Goal: Task Accomplishment & Management: Manage account settings

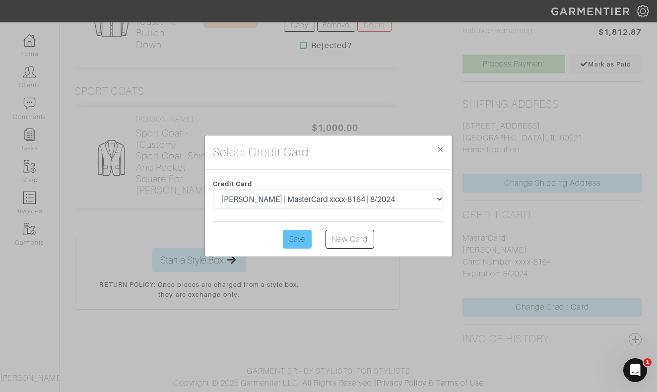
click at [294, 243] on input "Save" at bounding box center [297, 239] width 29 height 19
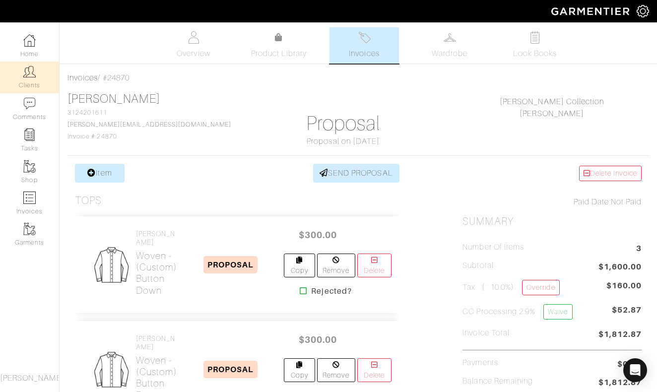
click at [39, 75] on link "Clients" at bounding box center [29, 77] width 59 height 31
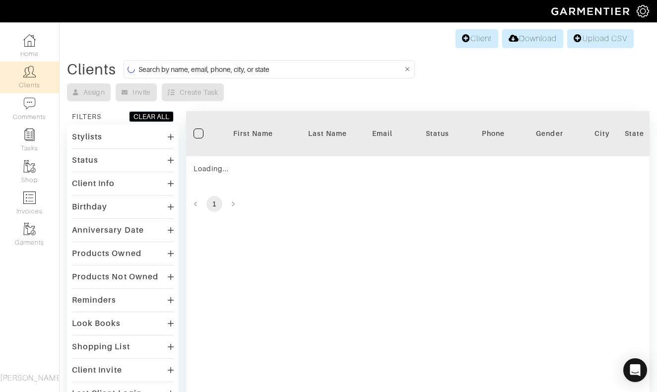
click at [270, 71] on input at bounding box center [270, 69] width 265 height 12
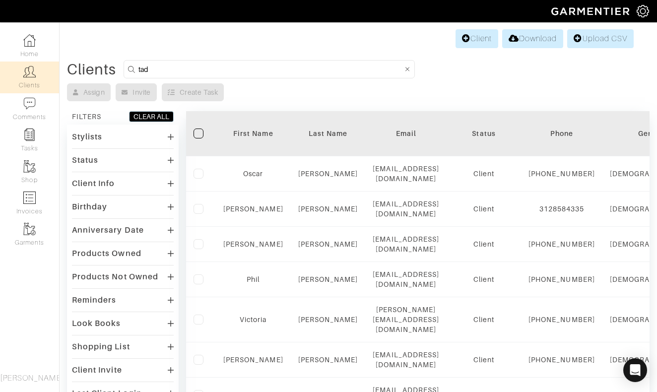
type input "tad"
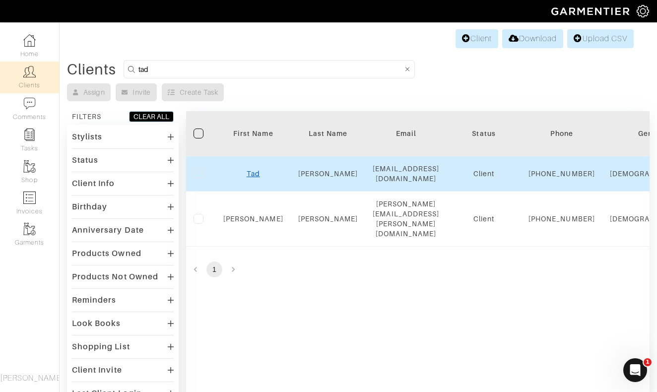
click at [255, 178] on link "Tad" at bounding box center [253, 174] width 13 height 8
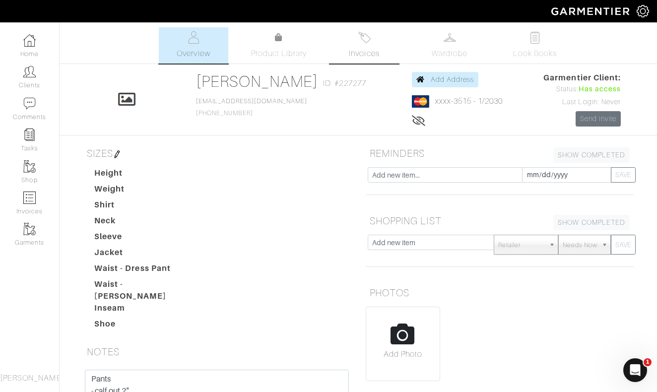
click at [363, 45] on link "Invoices" at bounding box center [364, 45] width 69 height 36
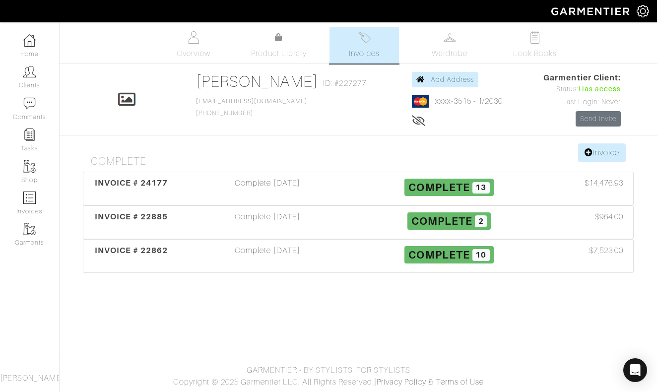
click at [602, 163] on h4 "Complete" at bounding box center [362, 161] width 543 height 12
click at [602, 156] on link "Invoice" at bounding box center [602, 152] width 48 height 19
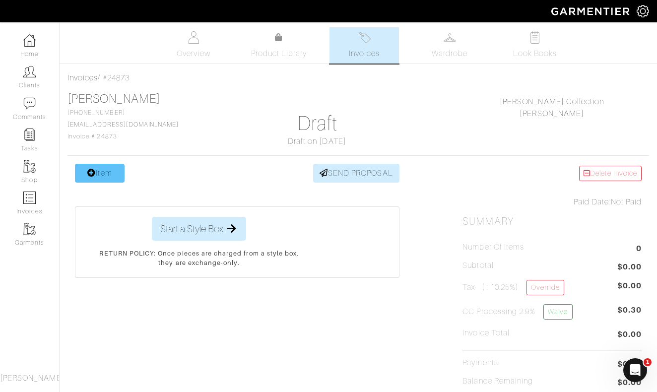
click at [106, 175] on link "Item" at bounding box center [100, 173] width 50 height 19
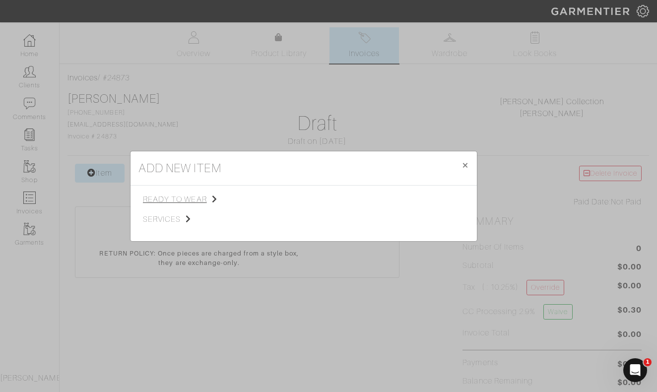
click at [179, 199] on span "ready to wear" at bounding box center [193, 200] width 100 height 12
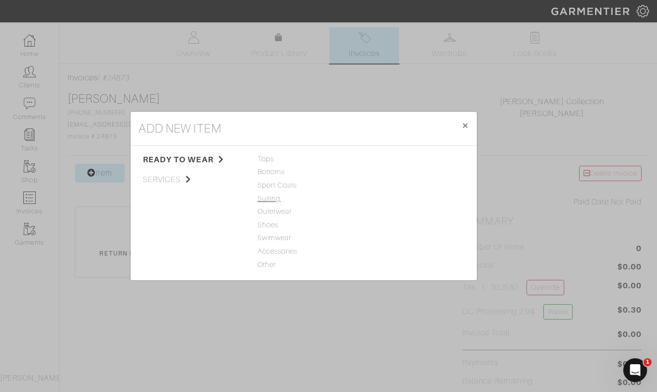
click at [269, 201] on span "Suiting" at bounding box center [304, 199] width 92 height 11
click at [369, 160] on link "Suit" at bounding box center [371, 159] width 12 height 8
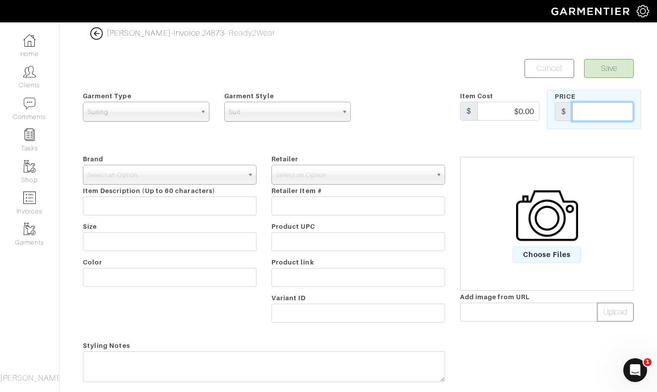
click at [593, 112] on input "text" at bounding box center [602, 111] width 61 height 19
drag, startPoint x: 615, startPoint y: 111, endPoint x: 658, endPoint y: 111, distance: 42.7
click at [657, 111] on html "Nick Roy Collection Nick Roy Home Clients Invoices Comments Reminders Stylists …" at bounding box center [328, 231] width 657 height 463
type input "2400"
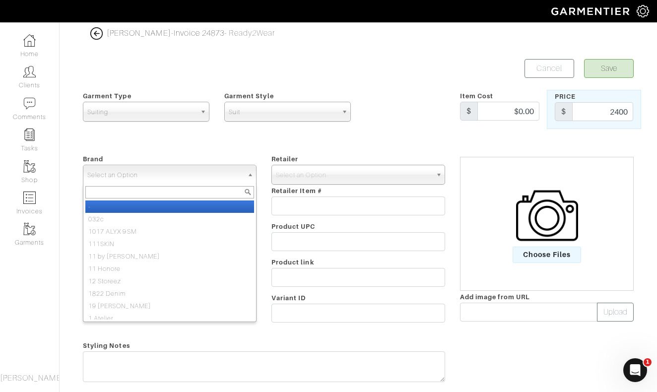
click at [215, 176] on span "Select an Option" at bounding box center [165, 175] width 156 height 20
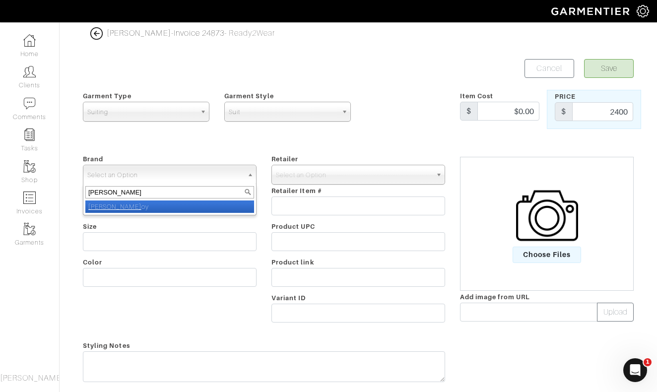
type input "nick roy"
select select "[PERSON_NAME]"
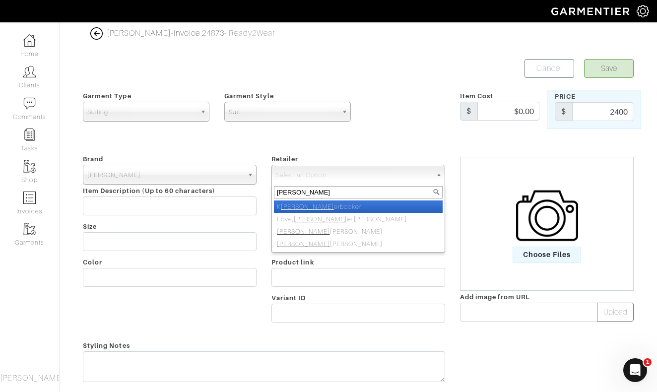
type input "nick roy"
select select "5031"
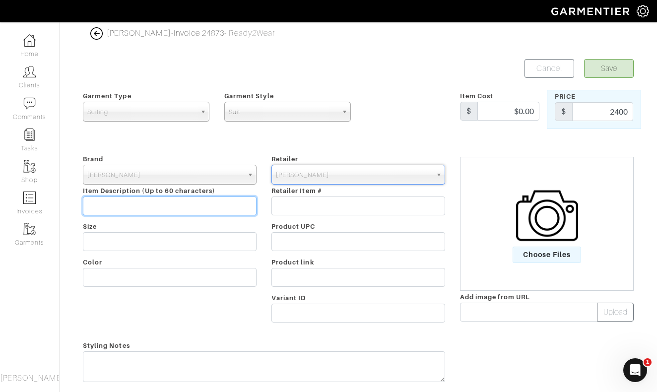
click at [124, 210] on input "text" at bounding box center [170, 206] width 174 height 19
type input "Tuxedo"
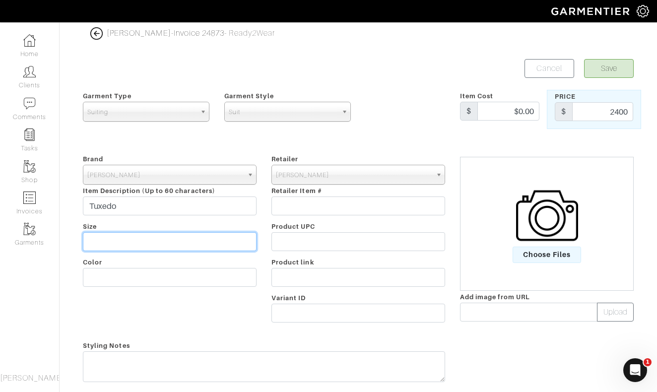
click at [98, 241] on input "text" at bounding box center [170, 241] width 174 height 19
type input "Custom"
click at [618, 71] on button "Save" at bounding box center [609, 68] width 50 height 19
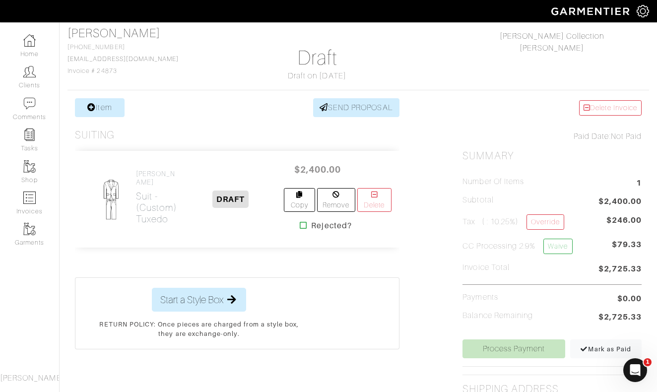
scroll to position [65, 0]
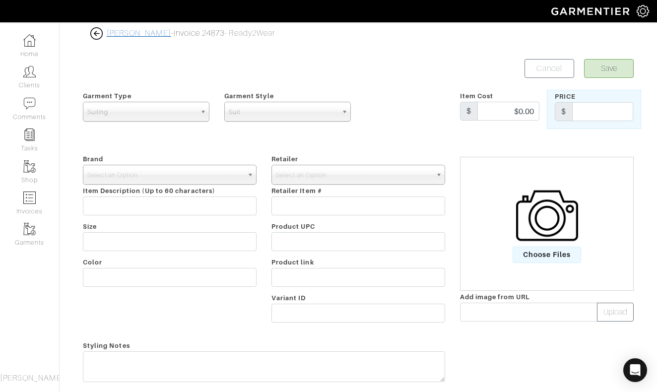
click at [129, 32] on link "[PERSON_NAME]" at bounding box center [139, 33] width 65 height 9
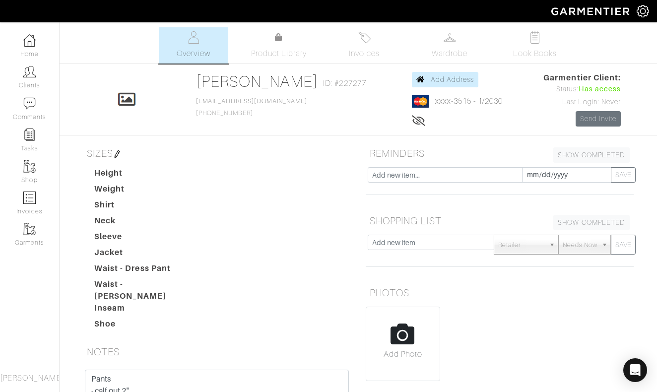
click at [360, 45] on link "Invoices" at bounding box center [364, 45] width 69 height 36
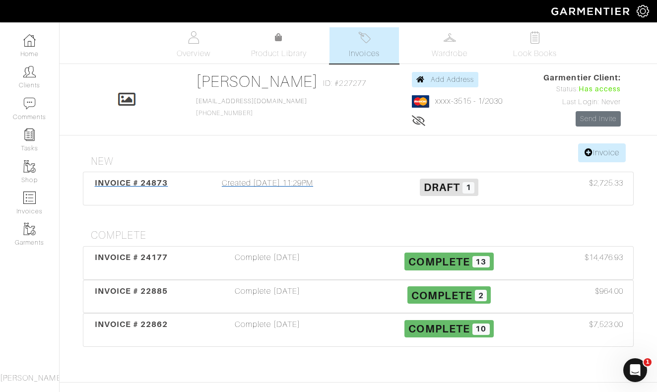
click at [293, 182] on div "Created [DATE] 11:29PM" at bounding box center [268, 188] width 182 height 23
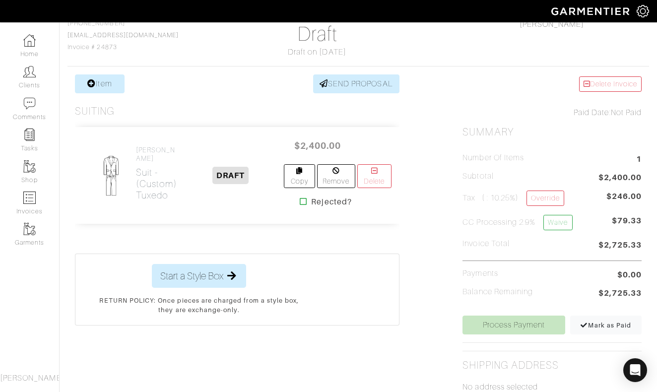
scroll to position [56, 0]
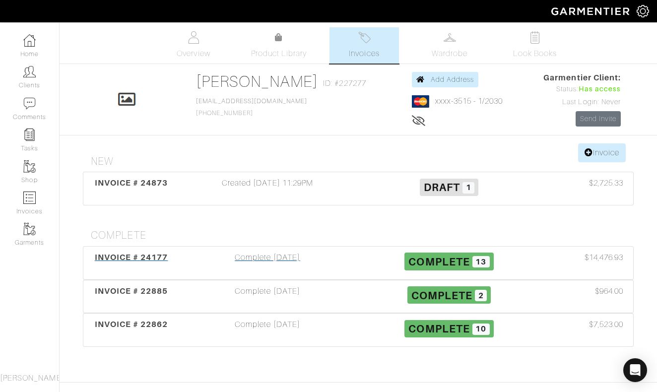
click at [268, 256] on div "Complete [DATE]" at bounding box center [268, 263] width 182 height 23
click at [361, 50] on span "Invoices" at bounding box center [364, 54] width 30 height 12
click at [277, 179] on div "Created [DATE] 11:29PM" at bounding box center [268, 188] width 182 height 23
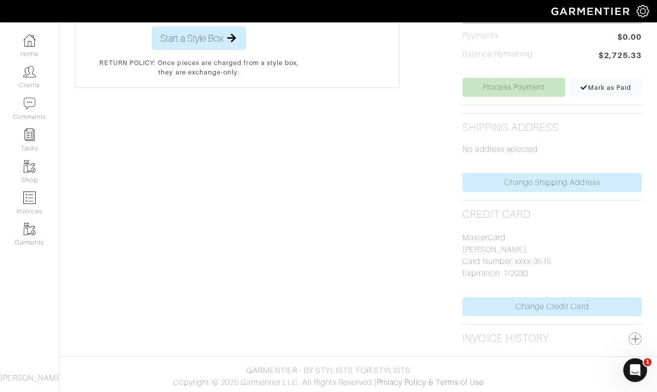
scroll to position [327, 0]
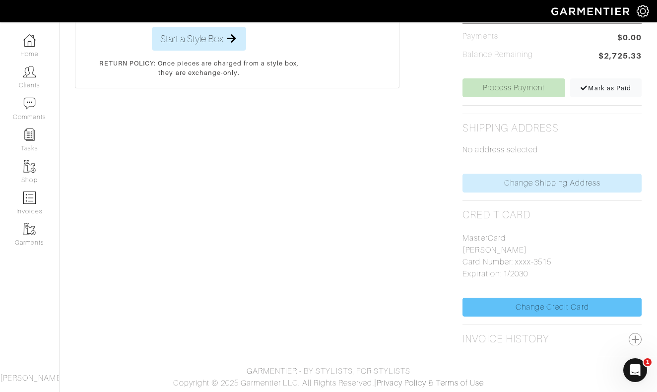
click at [566, 307] on link "Change Credit Card" at bounding box center [552, 307] width 179 height 19
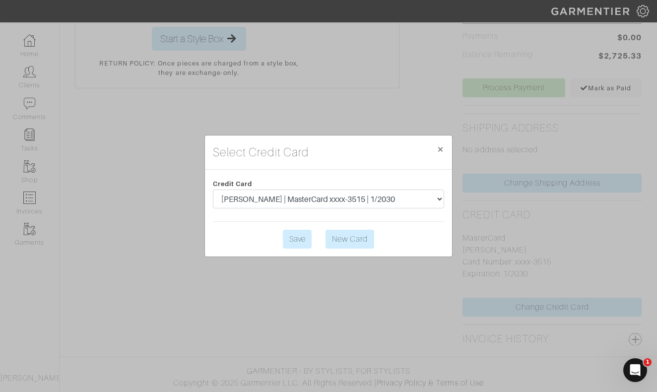
click at [354, 241] on link "New Card" at bounding box center [350, 239] width 49 height 19
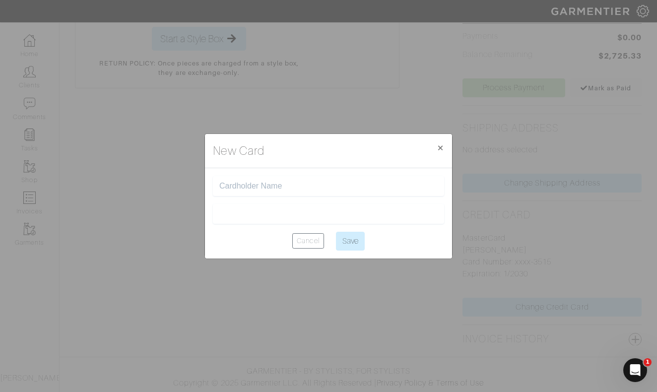
click at [314, 183] on input "text" at bounding box center [328, 186] width 218 height 9
type input "[PERSON_NAME]"
click at [273, 219] on div at bounding box center [328, 214] width 231 height 20
click at [344, 244] on input "Save" at bounding box center [350, 241] width 29 height 19
type input "Saving..."
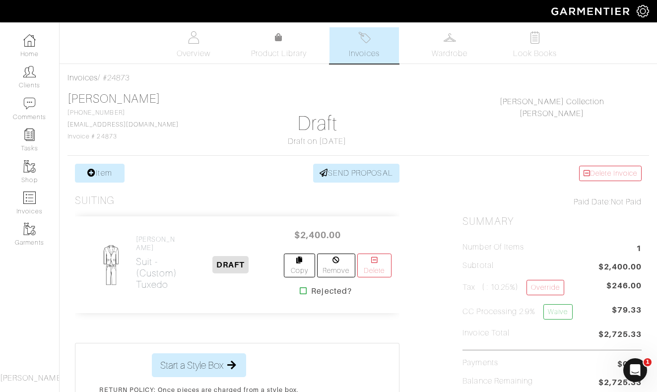
scroll to position [0, 0]
